Goal: Find specific page/section: Find specific page/section

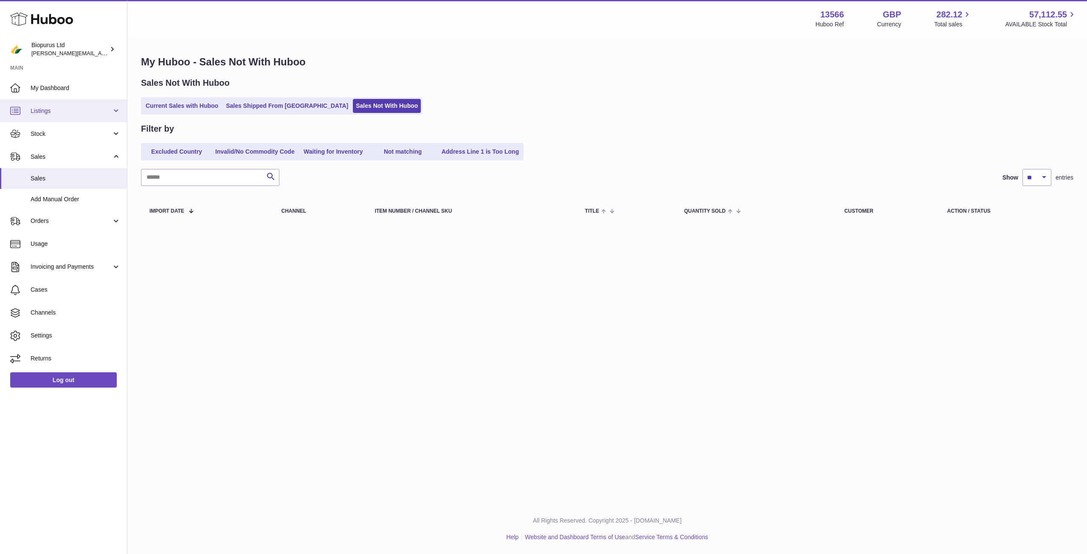
click at [59, 116] on link "Listings" at bounding box center [63, 110] width 127 height 23
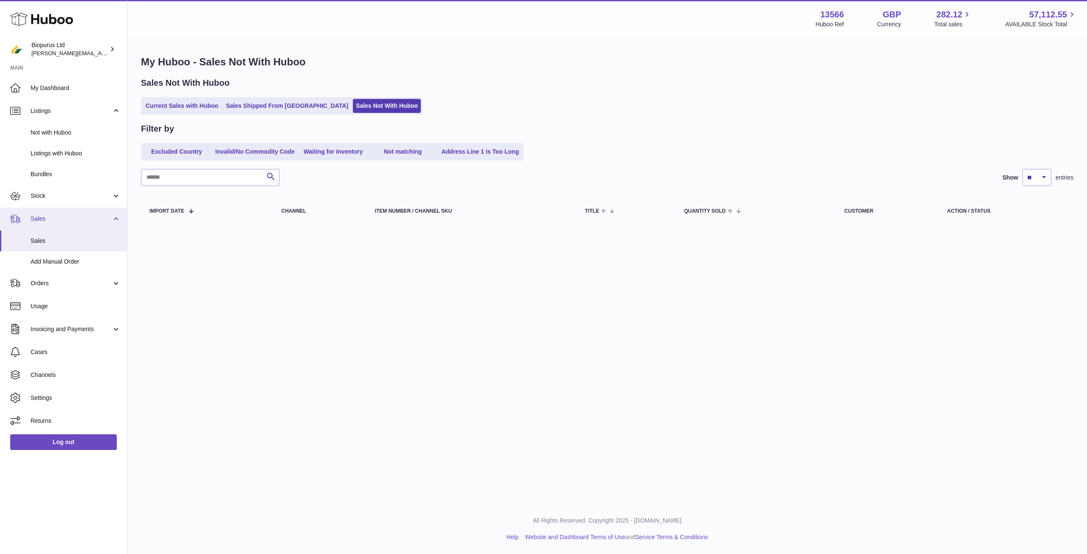
click at [58, 224] on link "Sales" at bounding box center [63, 219] width 127 height 23
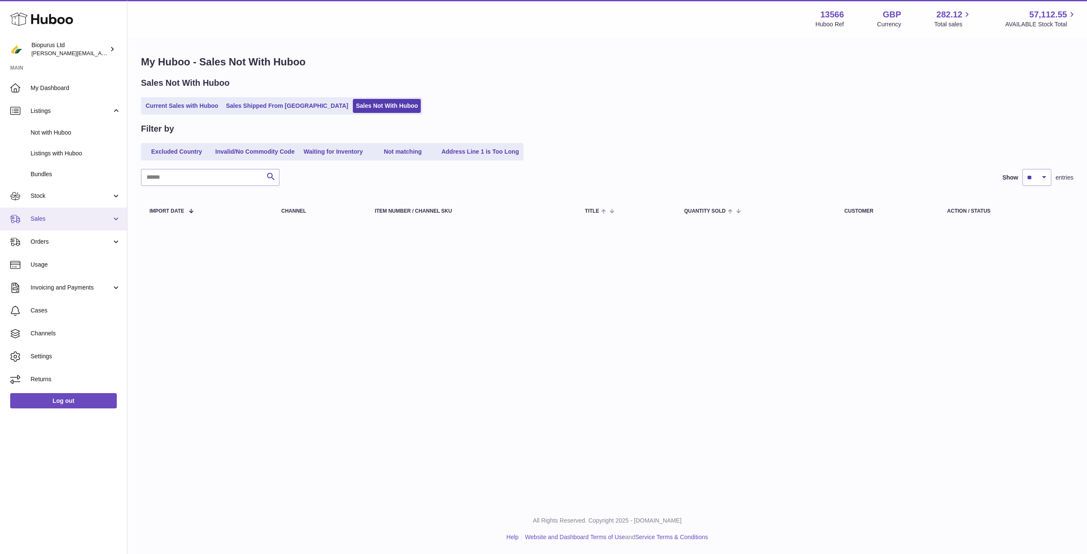
click at [59, 224] on link "Sales" at bounding box center [63, 219] width 127 height 23
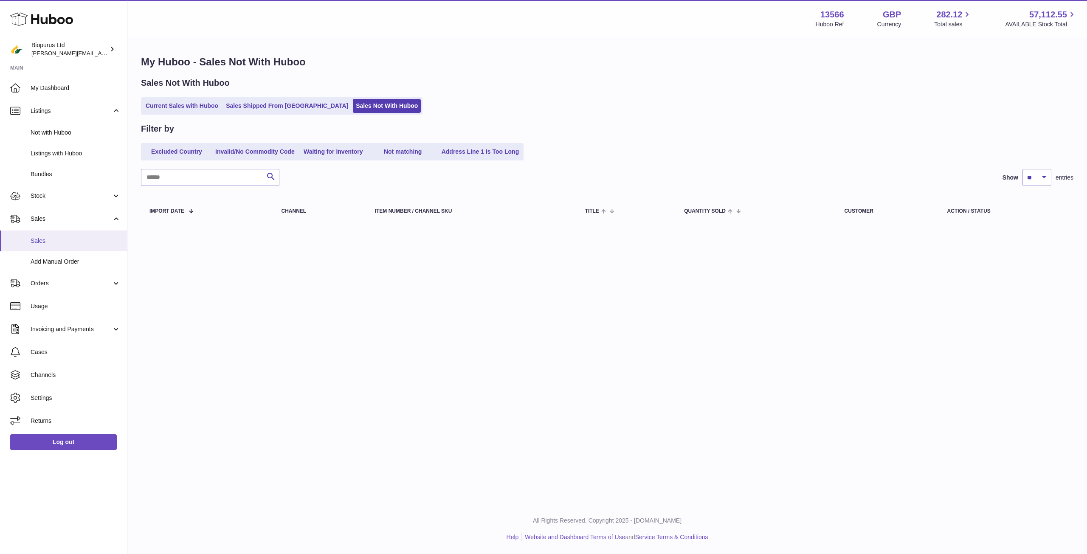
click at [92, 240] on span "Sales" at bounding box center [76, 241] width 90 height 8
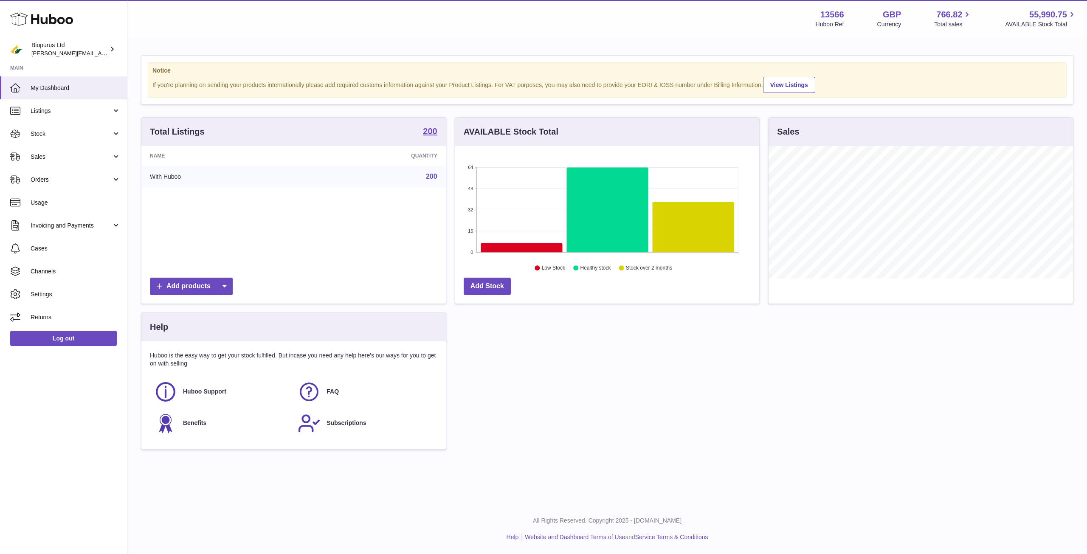
scroll to position [133, 304]
click at [60, 156] on span "Sales" at bounding box center [71, 157] width 81 height 8
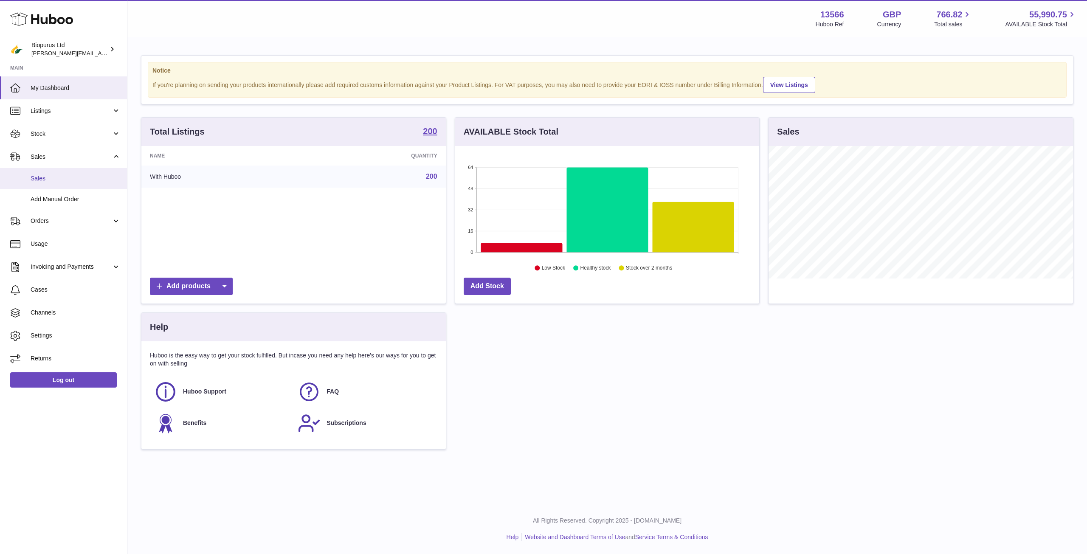
click at [112, 177] on span "Sales" at bounding box center [76, 179] width 90 height 8
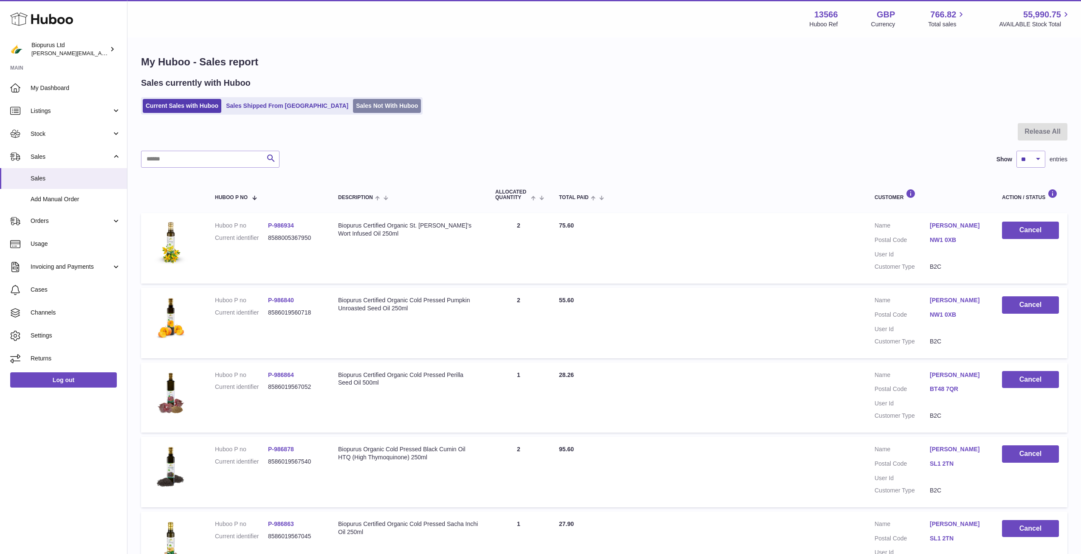
click at [353, 102] on link "Sales Not With Huboo" at bounding box center [387, 106] width 68 height 14
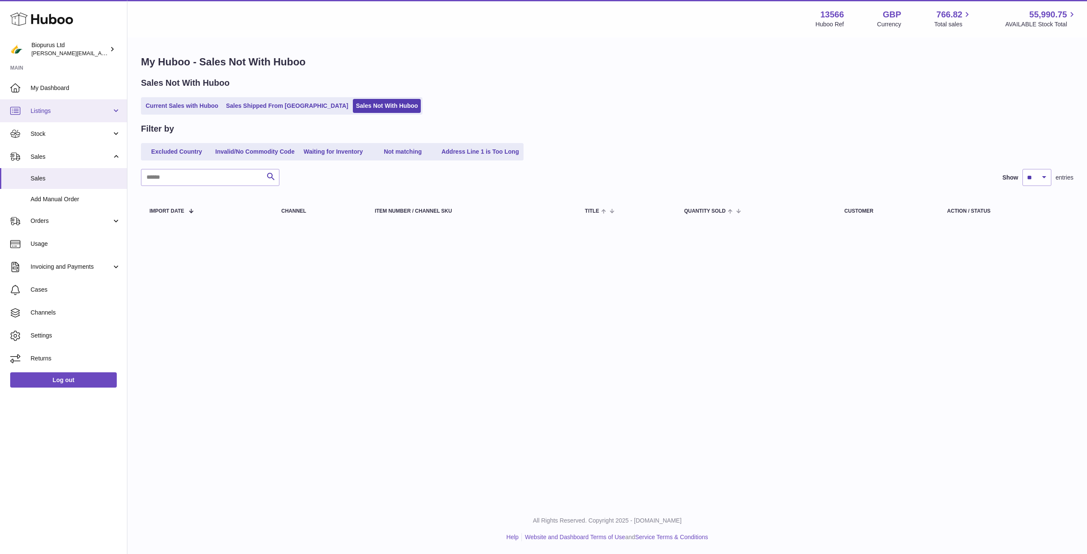
click at [64, 107] on span "Listings" at bounding box center [71, 111] width 81 height 8
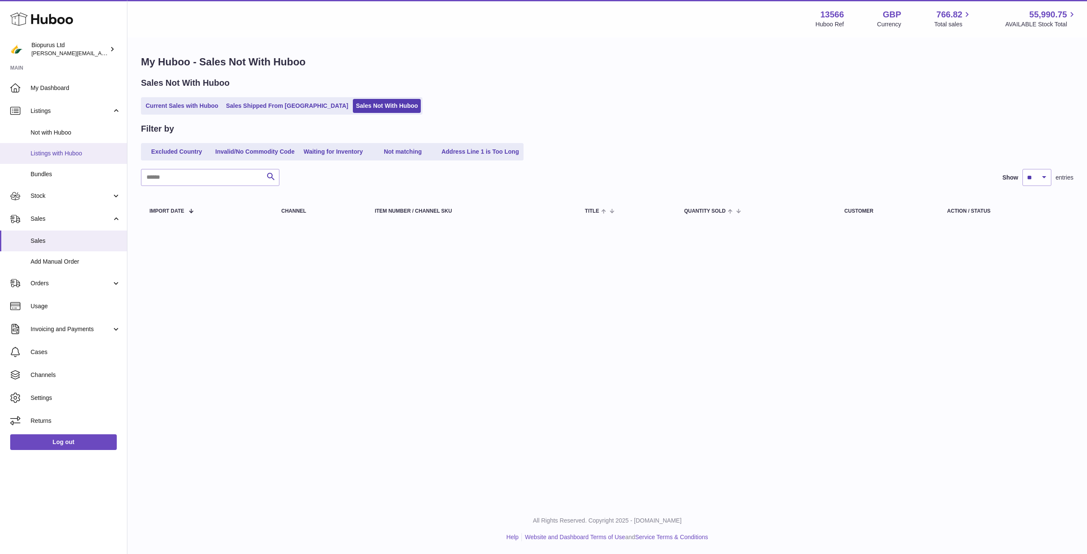
click at [70, 155] on span "Listings with Huboo" at bounding box center [76, 154] width 90 height 8
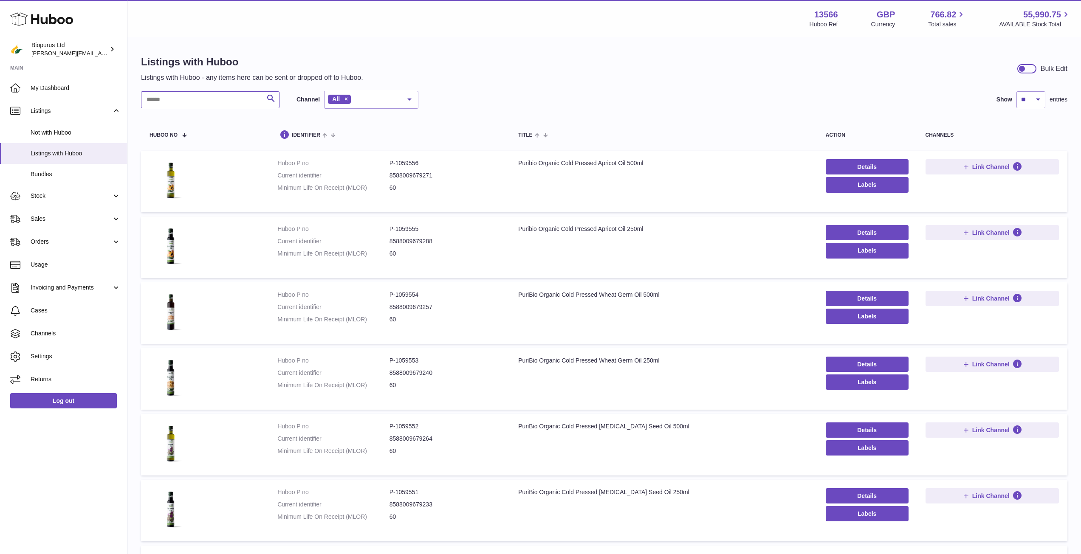
click at [214, 99] on input "text" at bounding box center [210, 99] width 138 height 17
type input "*******"
click at [43, 108] on span "Listings" at bounding box center [71, 111] width 81 height 8
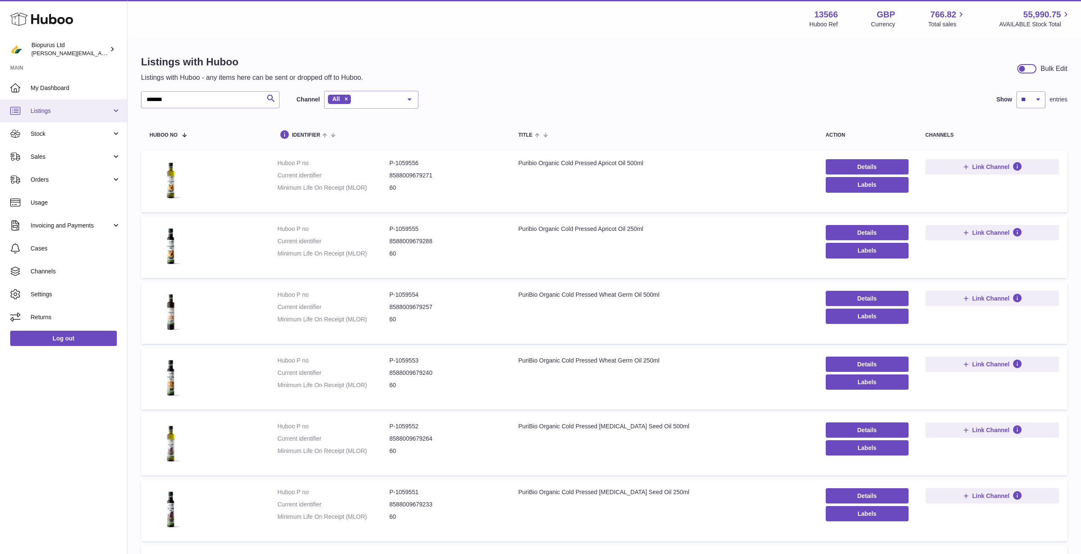
click at [43, 108] on span "Listings" at bounding box center [71, 111] width 81 height 8
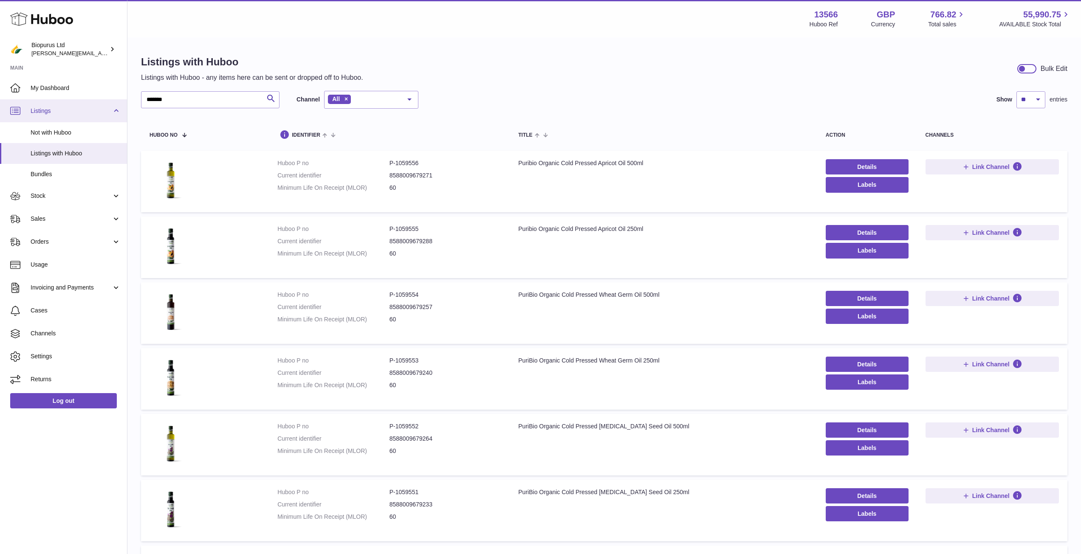
click at [43, 108] on span "Listings" at bounding box center [71, 111] width 81 height 8
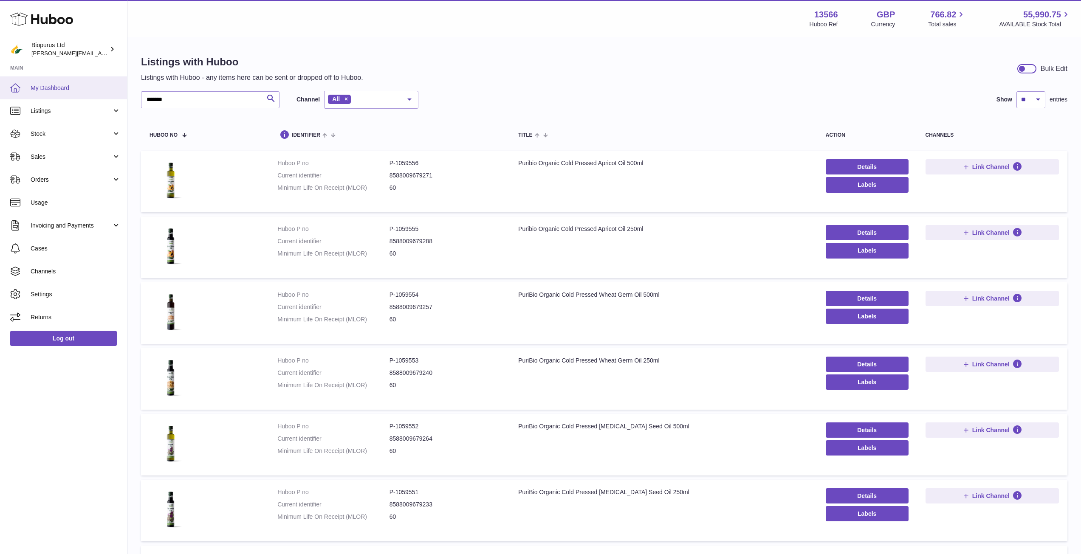
click at [45, 90] on span "My Dashboard" at bounding box center [76, 88] width 90 height 8
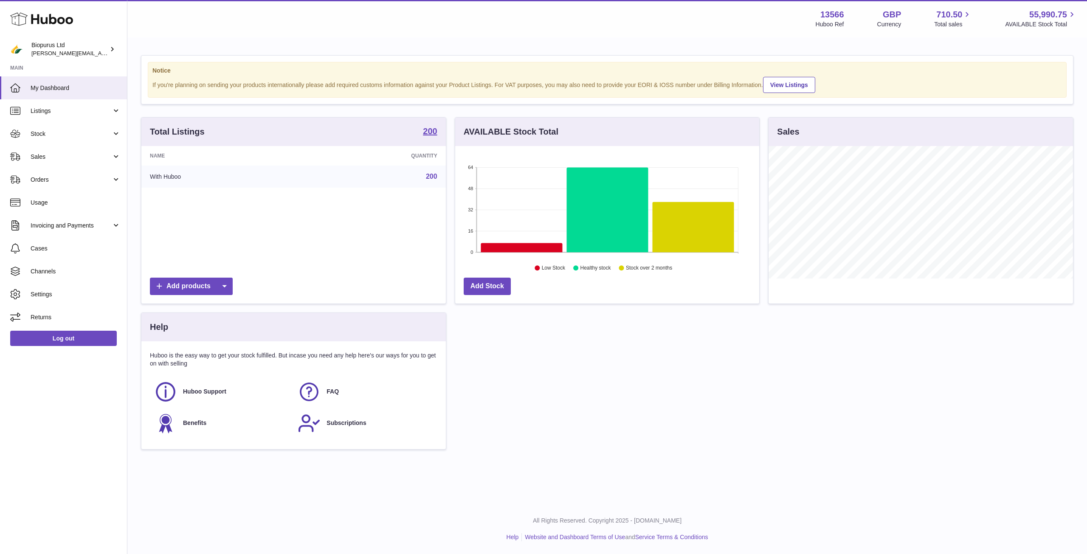
scroll to position [133, 304]
